Goal: Task Accomplishment & Management: Use online tool/utility

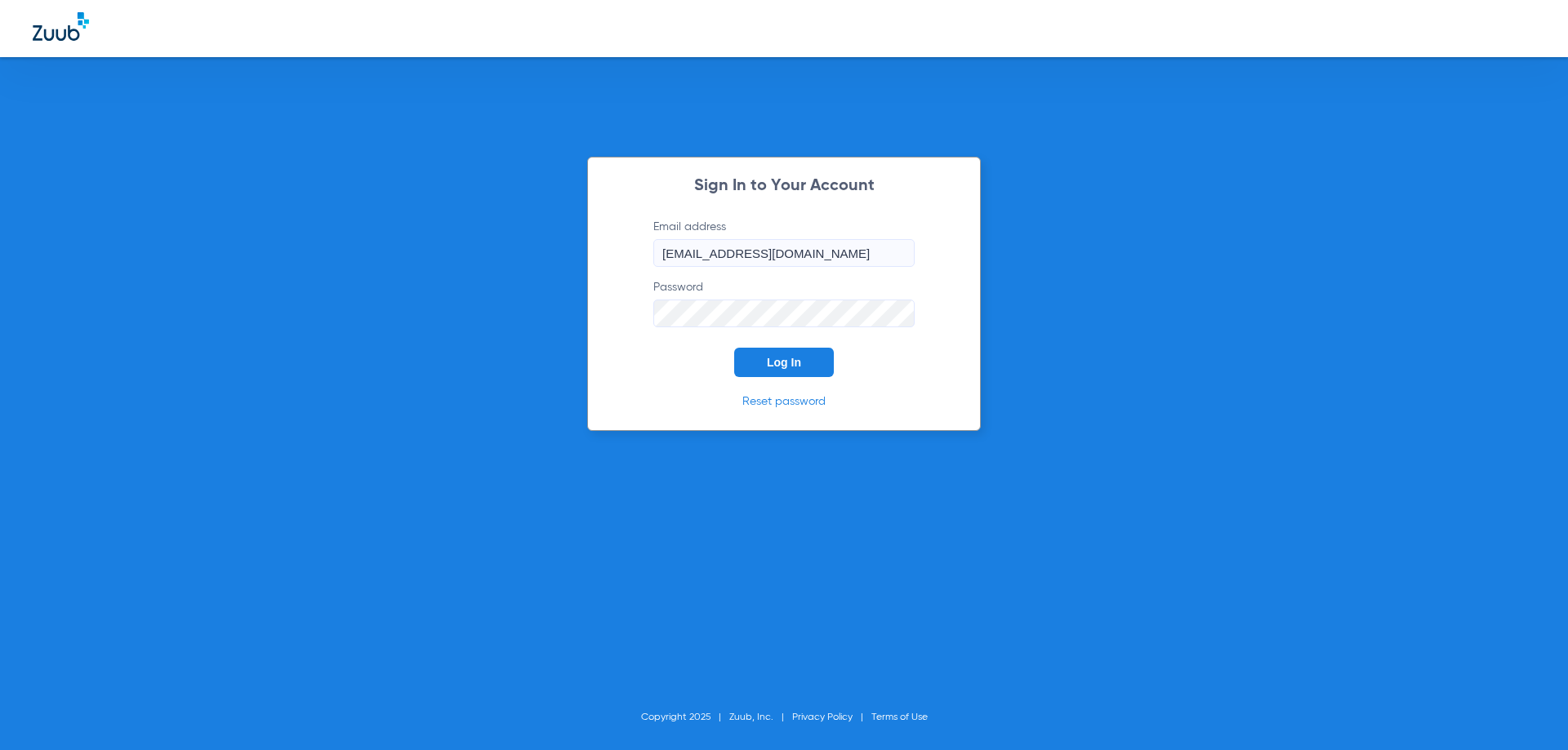
click at [801, 356] on span "Log In" at bounding box center [784, 362] width 34 height 13
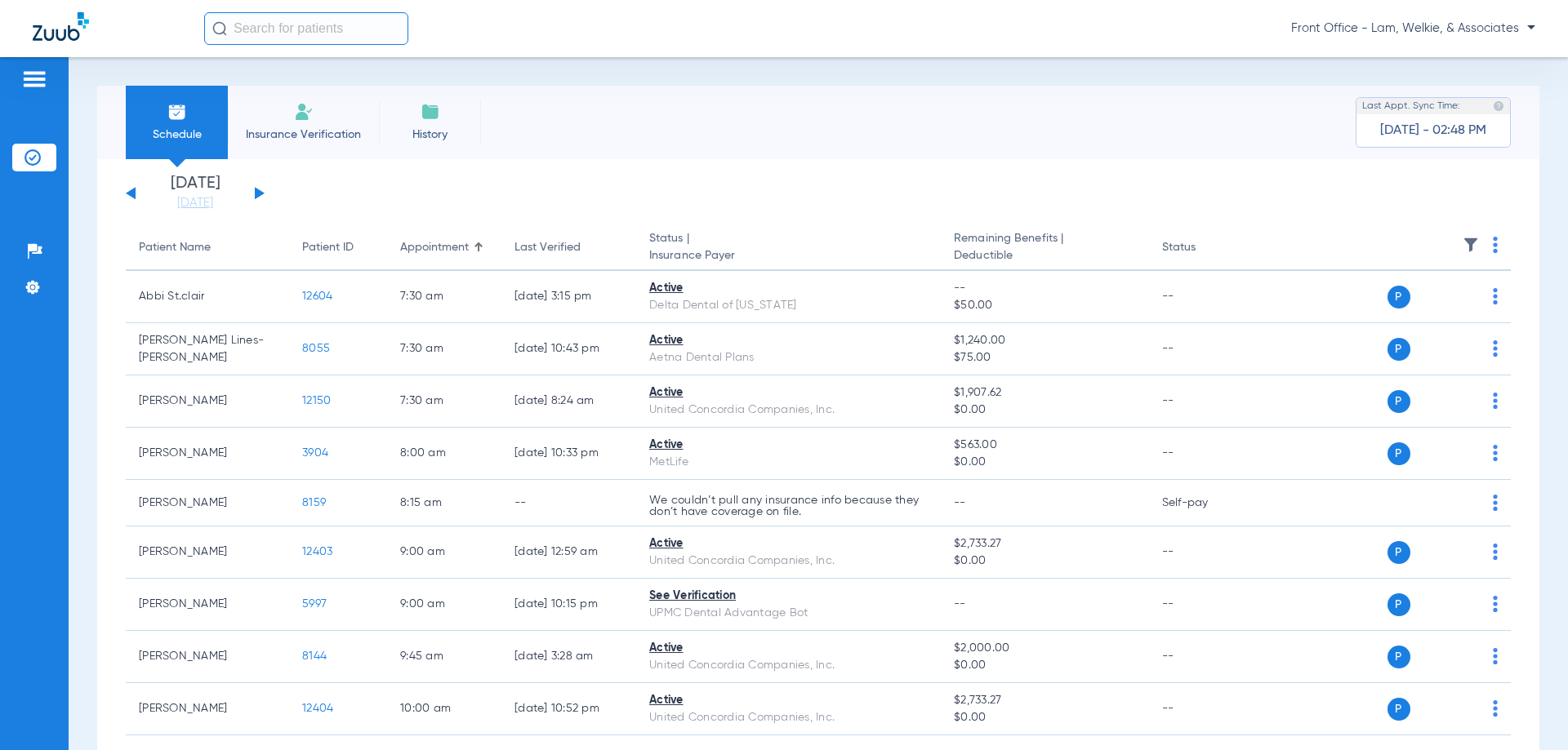
click at [262, 194] on button at bounding box center [260, 192] width 9 height 12
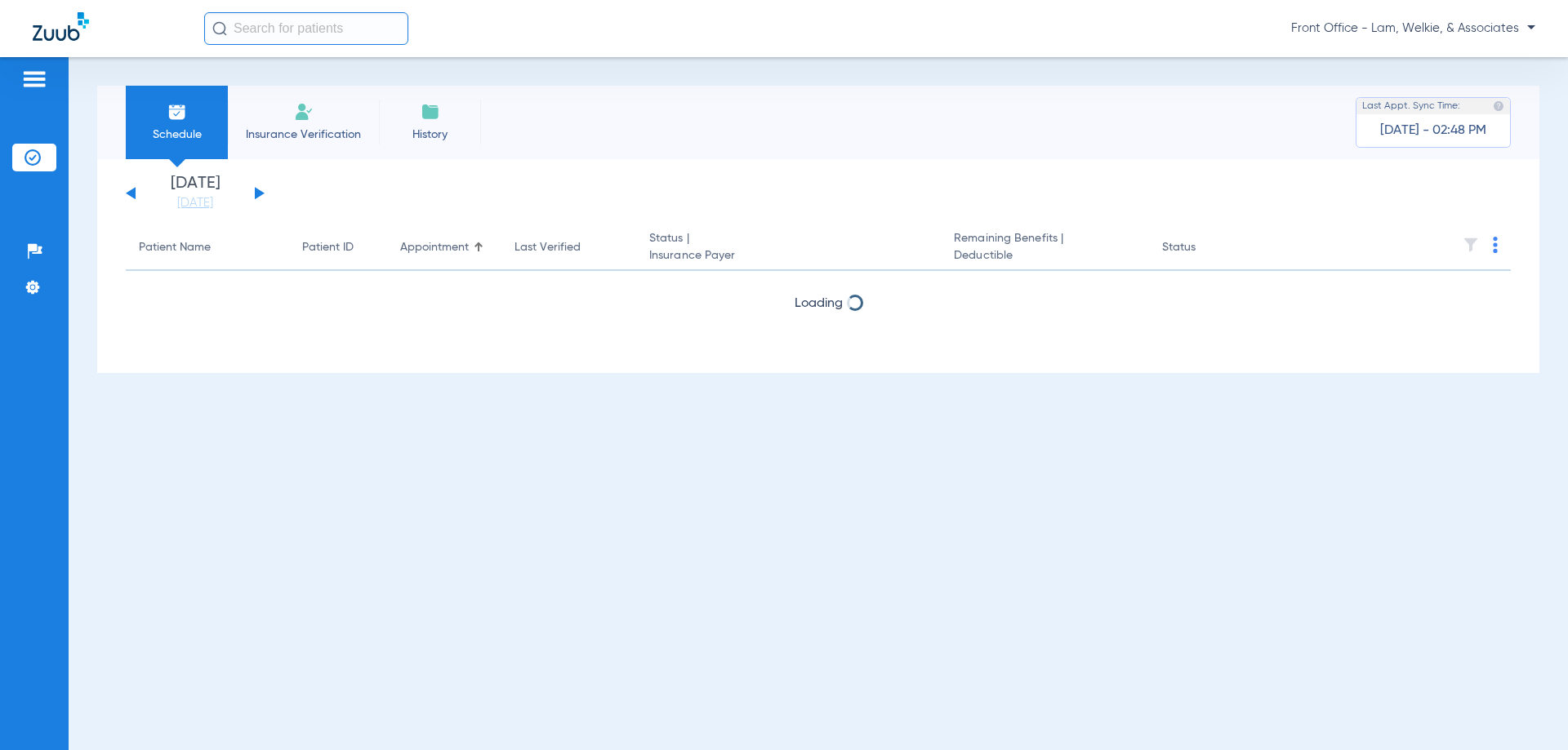
click at [262, 194] on button at bounding box center [260, 192] width 9 height 12
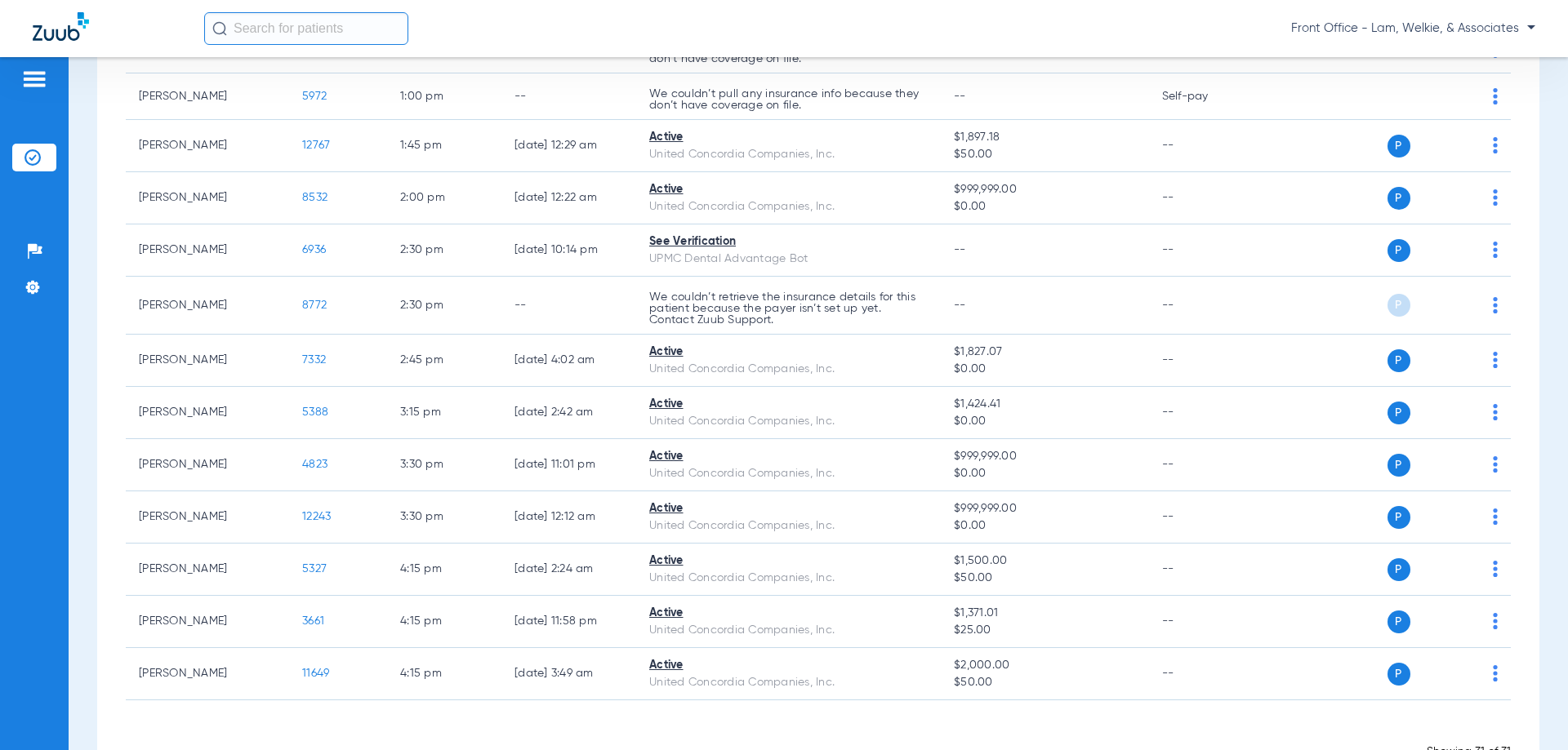
scroll to position [1306, 0]
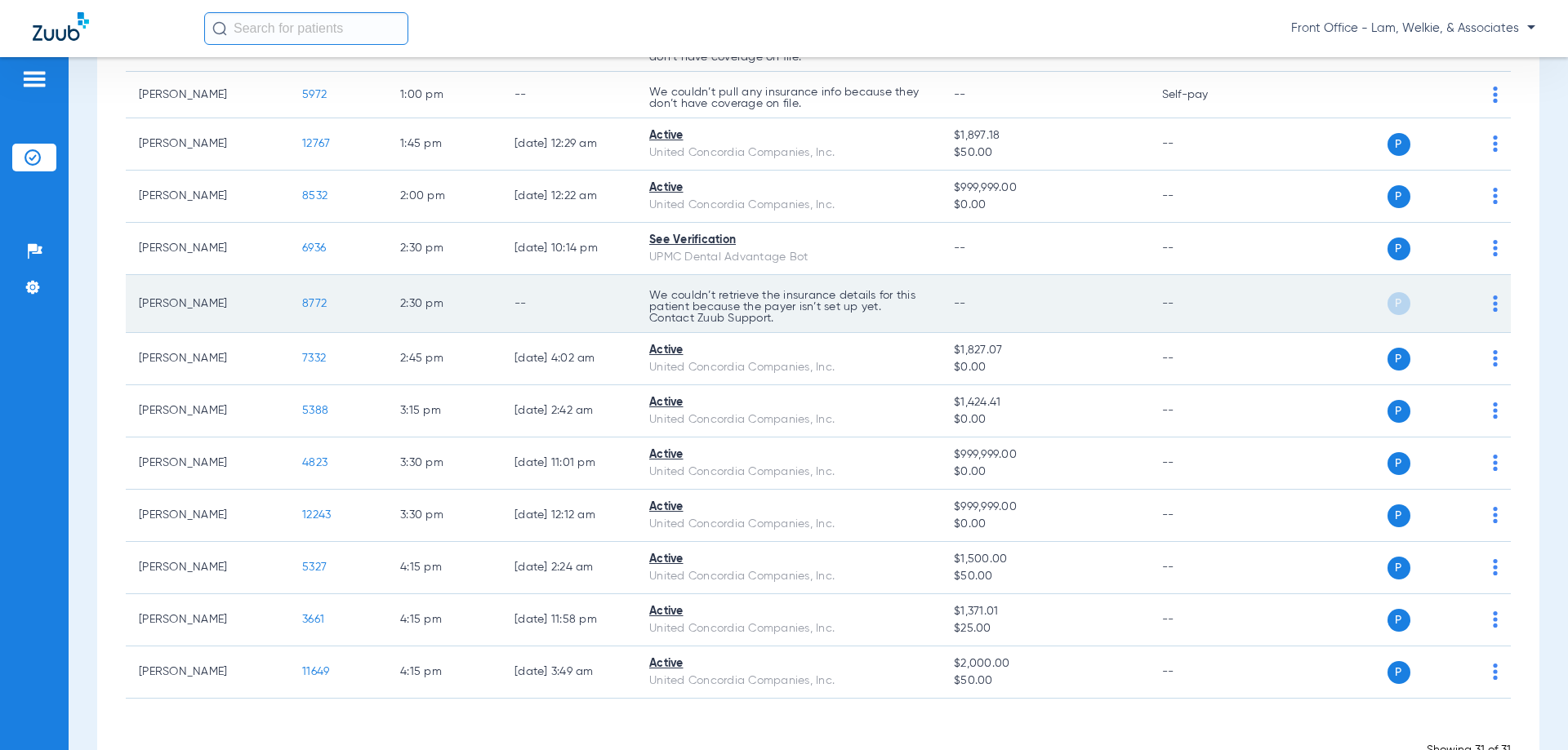
click at [1492, 310] on img at bounding box center [1494, 303] width 5 height 16
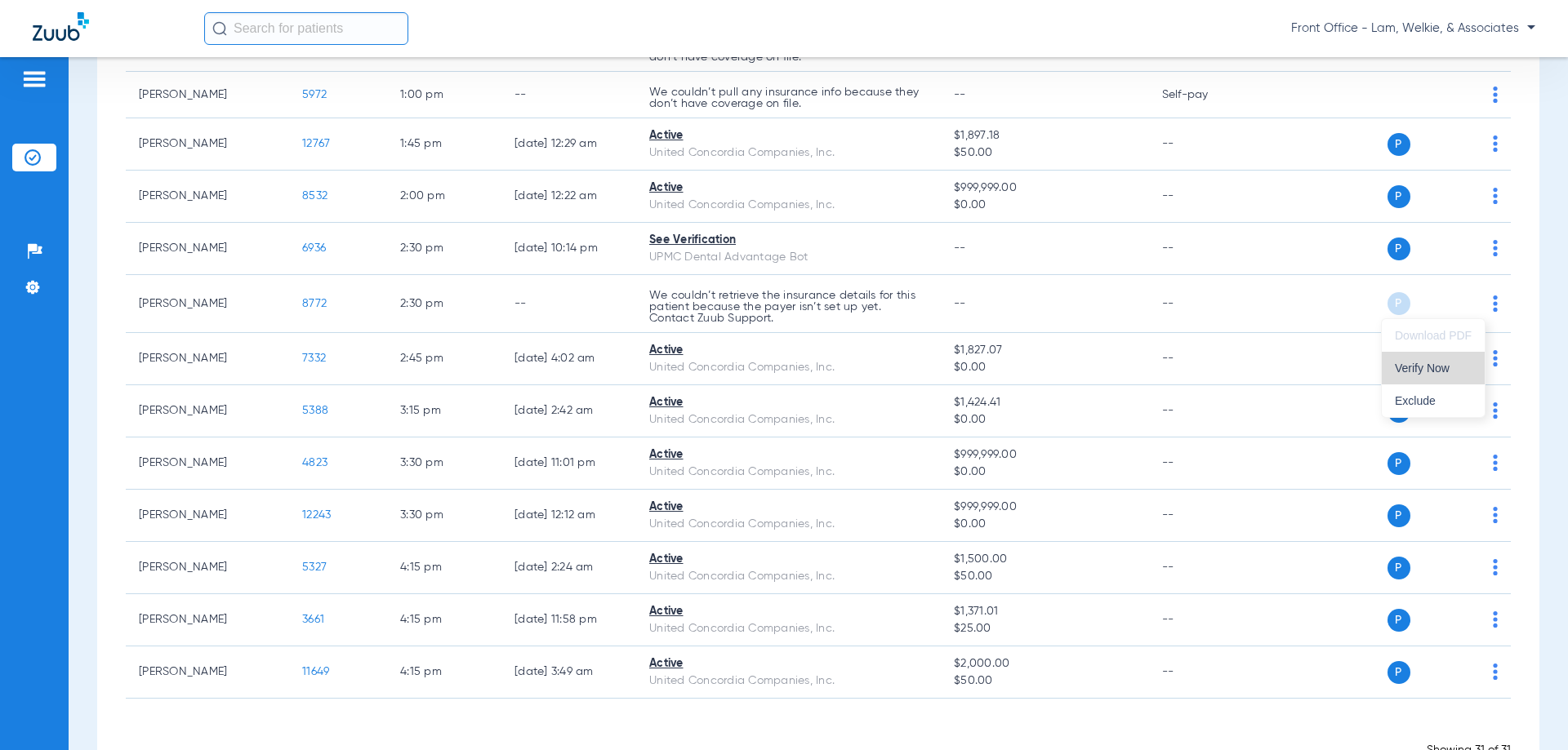
click at [1454, 363] on span "Verify Now" at bounding box center [1432, 368] width 76 height 11
